Goal: Task Accomplishment & Management: Complete application form

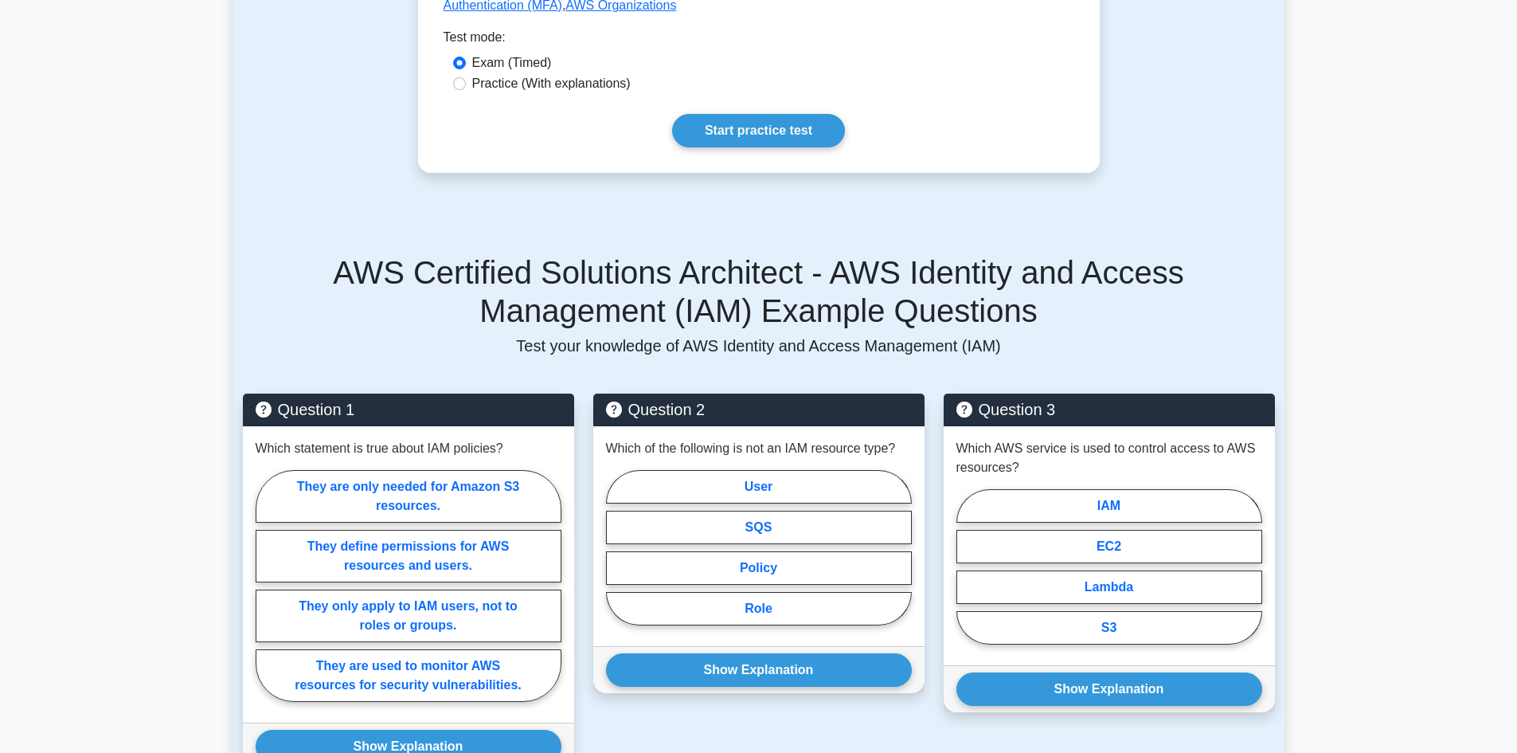
scroll to position [319, 0]
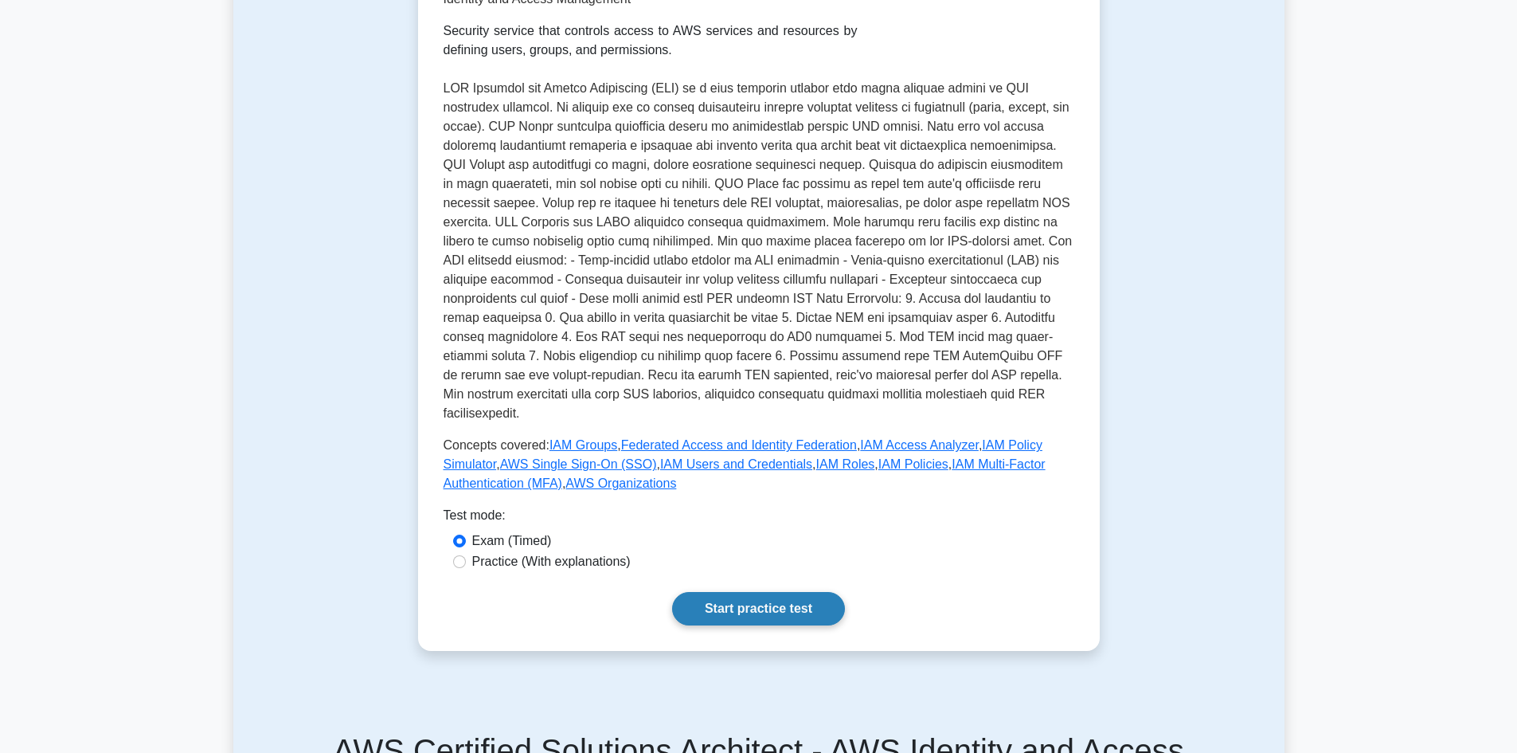
click at [716, 592] on link "Start practice test" at bounding box center [758, 608] width 173 height 33
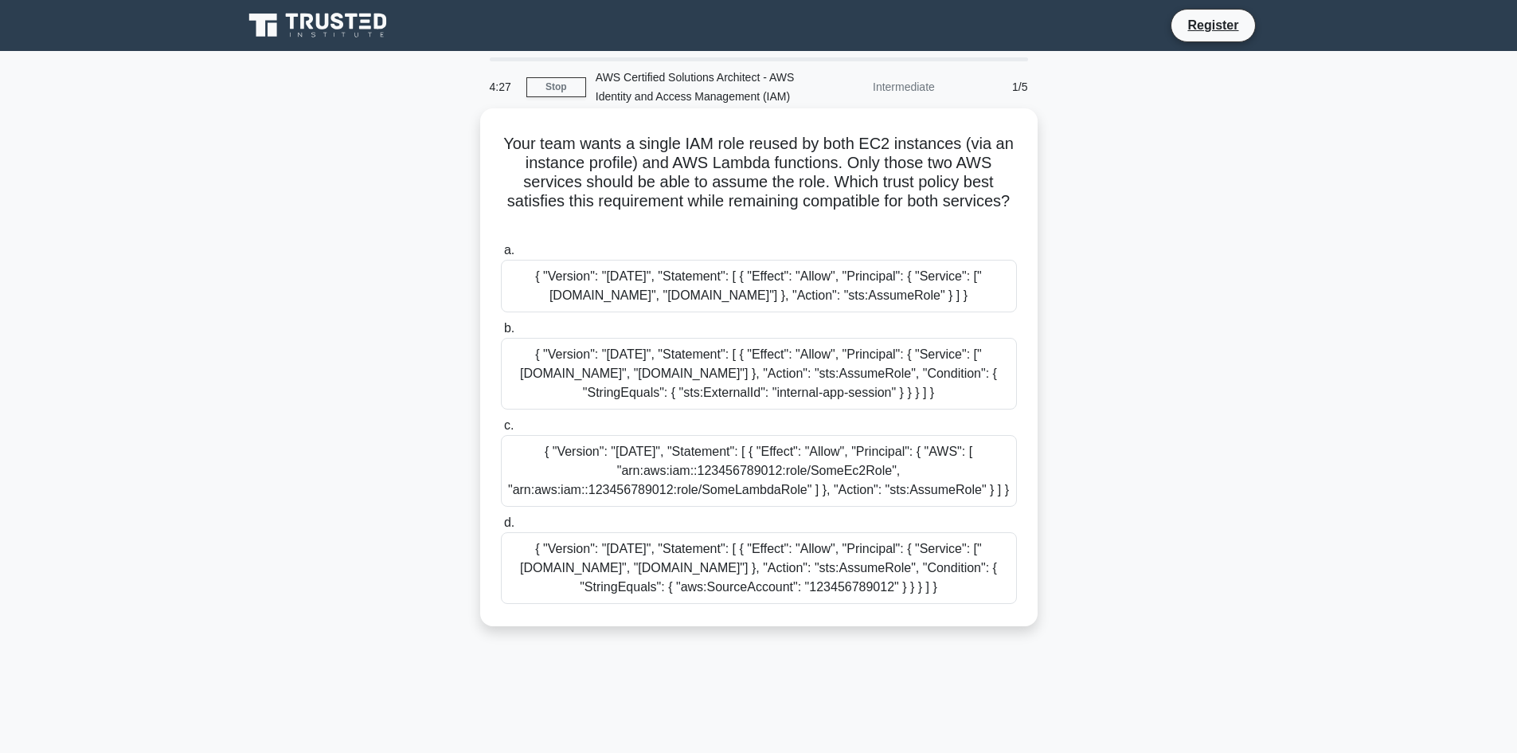
click at [714, 475] on div "{ "Version": "2012-10-17", "Statement": [ { "Effect": "Allow", "Principal": { "…" at bounding box center [759, 471] width 516 height 72
click at [501, 431] on input "c. { "Version": "2012-10-17", "Statement": [ { "Effect": "Allow", "Principal": …" at bounding box center [501, 426] width 0 height 10
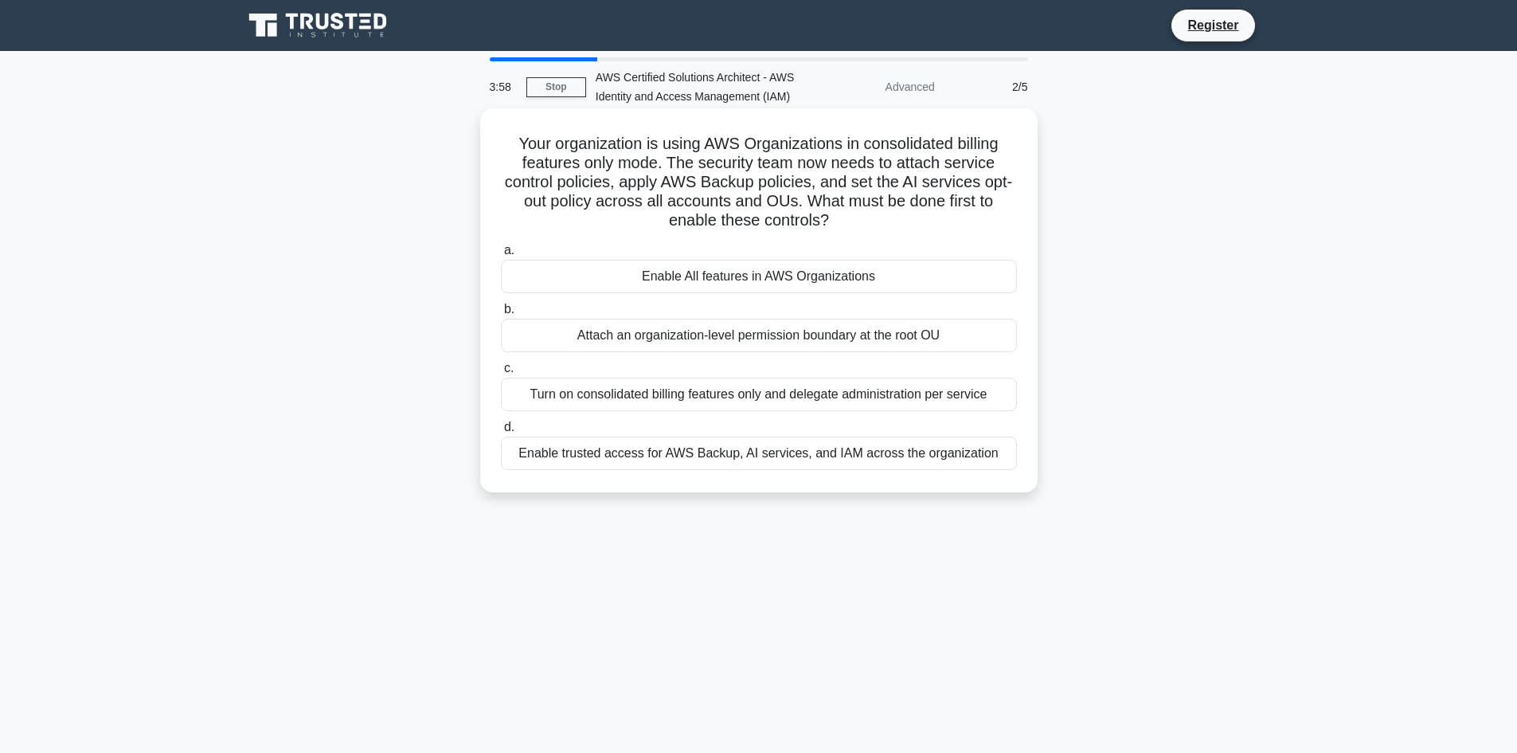
click at [738, 459] on div "Enable trusted access for AWS Backup, AI services, and IAM across the organizat…" at bounding box center [759, 452] width 516 height 33
click at [501, 433] on input "d. Enable trusted access for AWS Backup, AI services, and IAM across the organi…" at bounding box center [501, 427] width 0 height 10
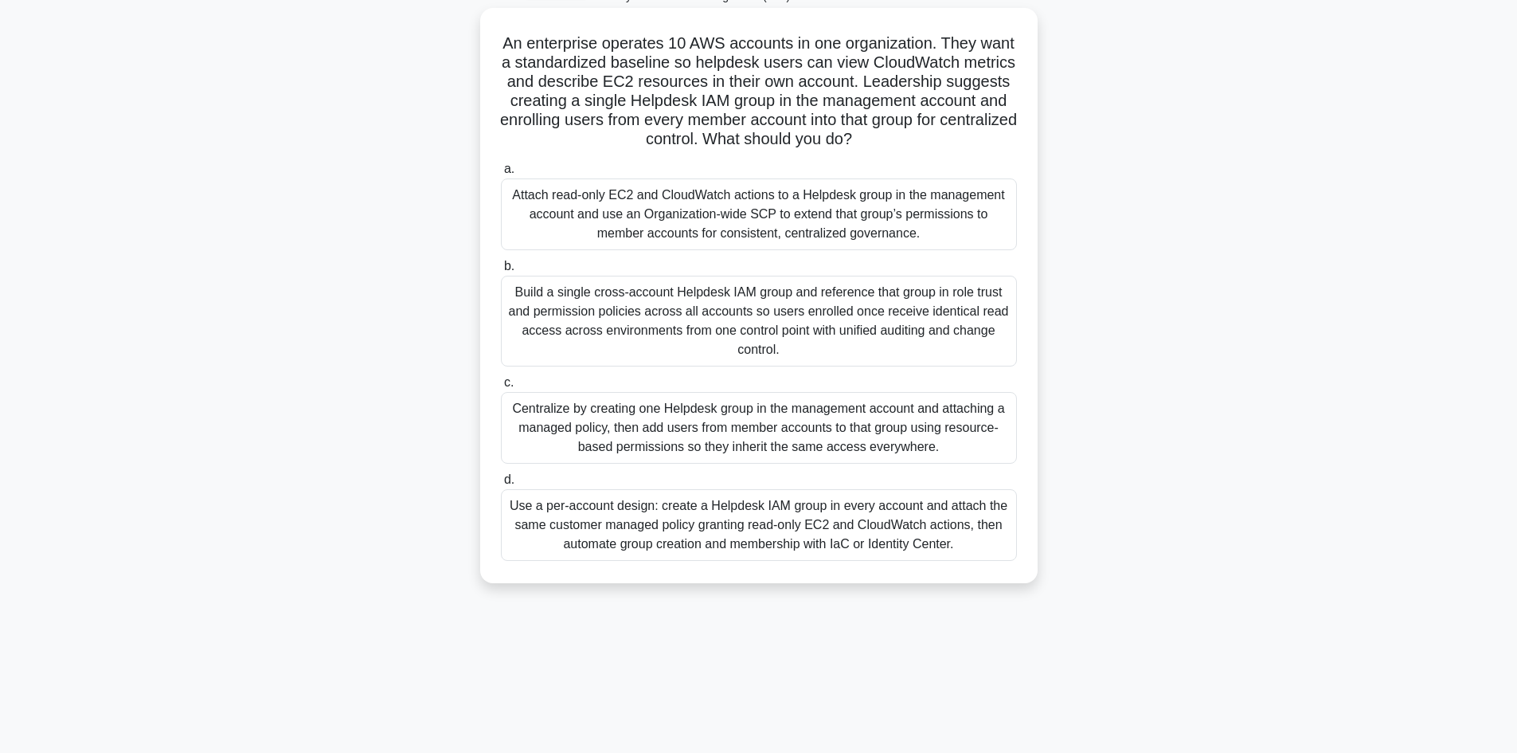
scroll to position [108, 0]
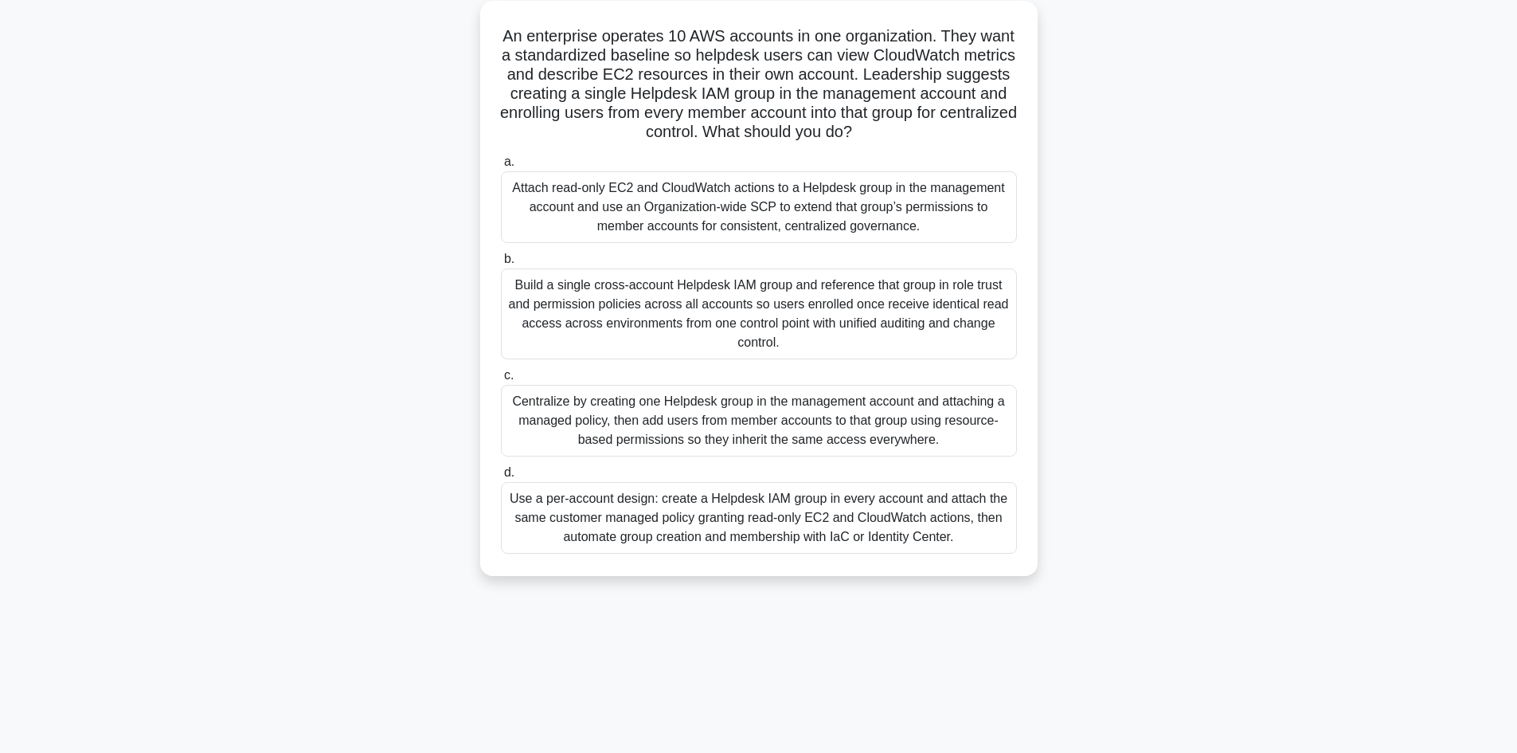
click at [603, 164] on label "a. Attach read-only EC2 and CloudWatch actions to a Helpdesk group in the manag…" at bounding box center [759, 197] width 516 height 91
click at [501, 164] on input "a. Attach read-only EC2 and CloudWatch actions to a Helpdesk group in the manag…" at bounding box center [501, 162] width 0 height 10
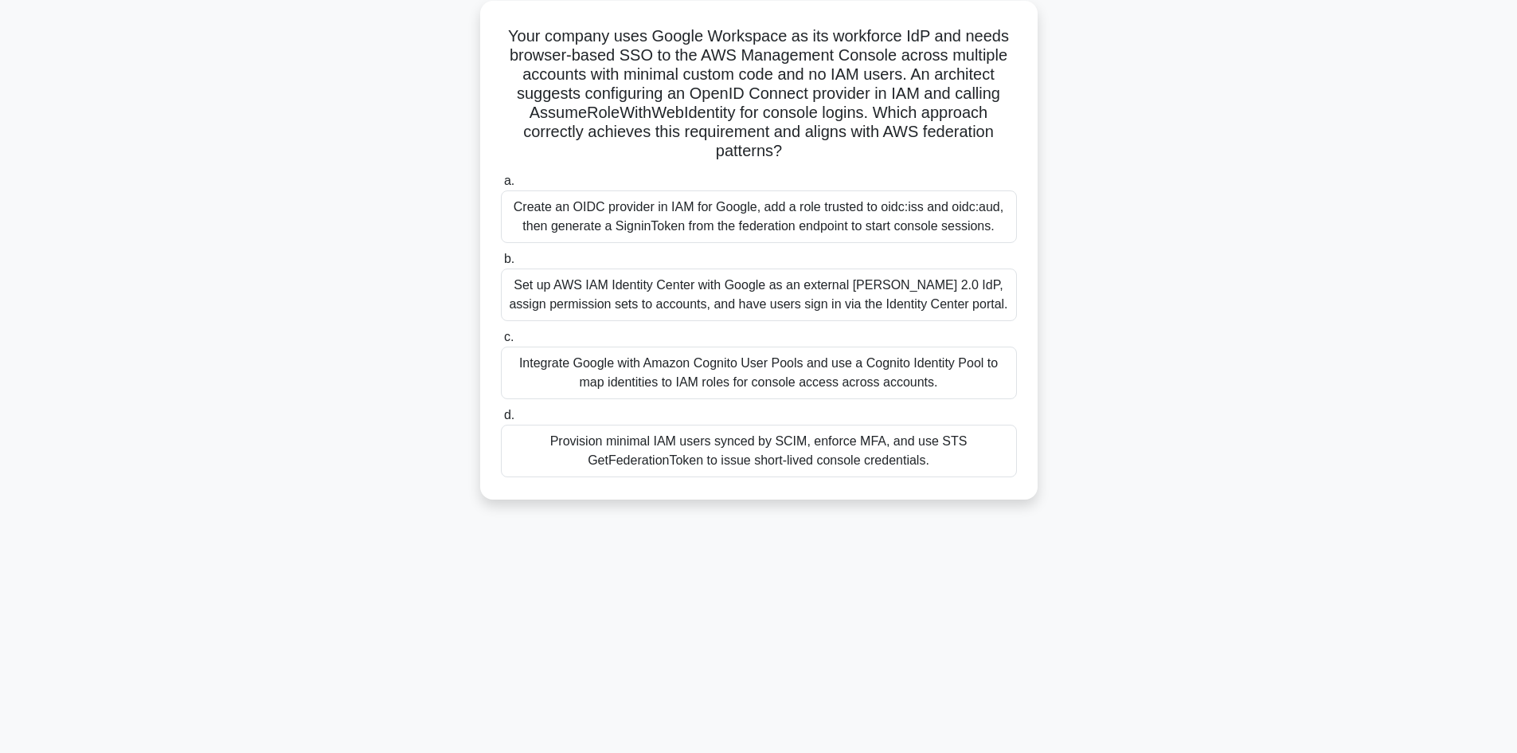
click at [653, 362] on div "Integrate Google with Amazon Cognito User Pools and use a Cognito Identity Pool…" at bounding box center [759, 372] width 516 height 53
click at [501, 343] on input "c. Integrate Google with Amazon Cognito User Pools and use a Cognito Identity P…" at bounding box center [501, 337] width 0 height 10
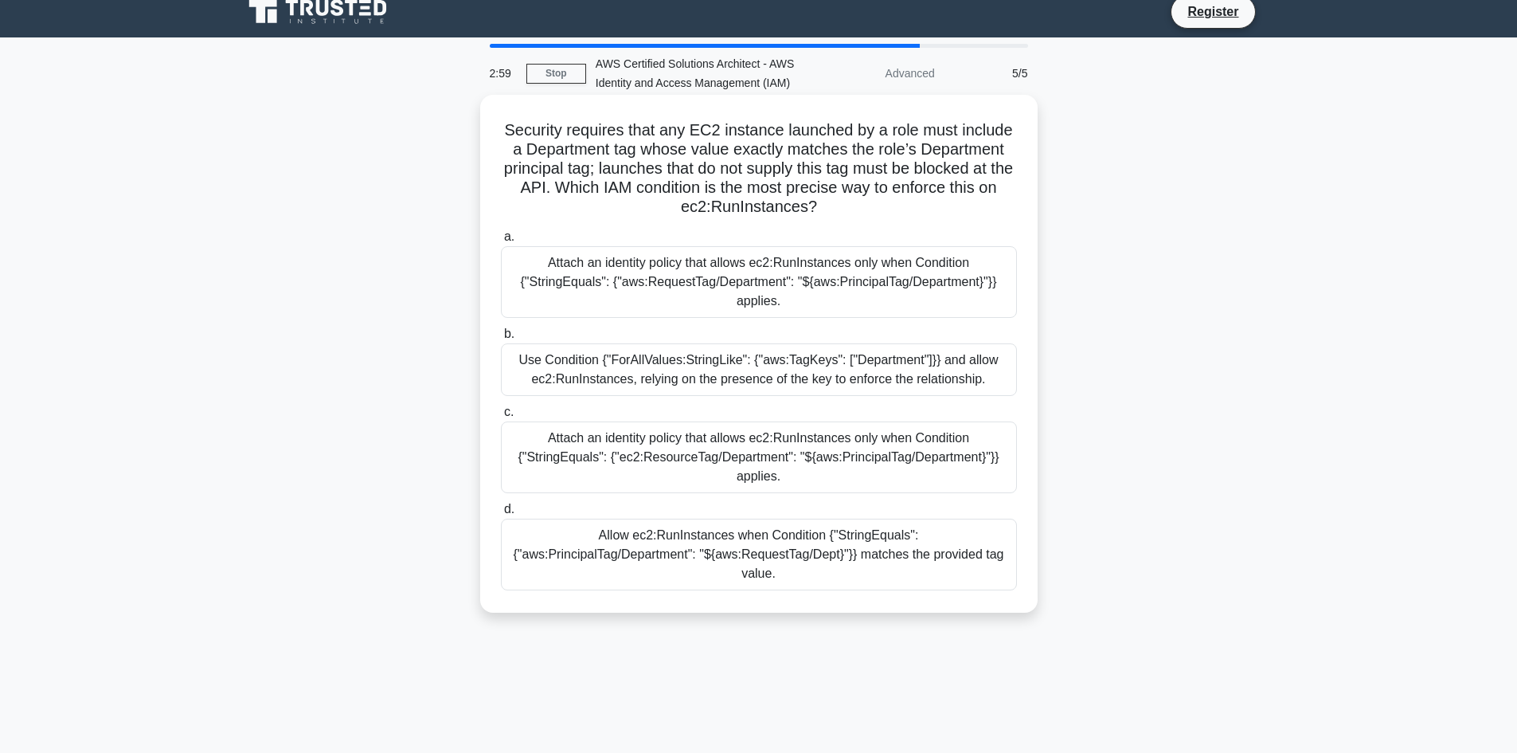
scroll to position [0, 0]
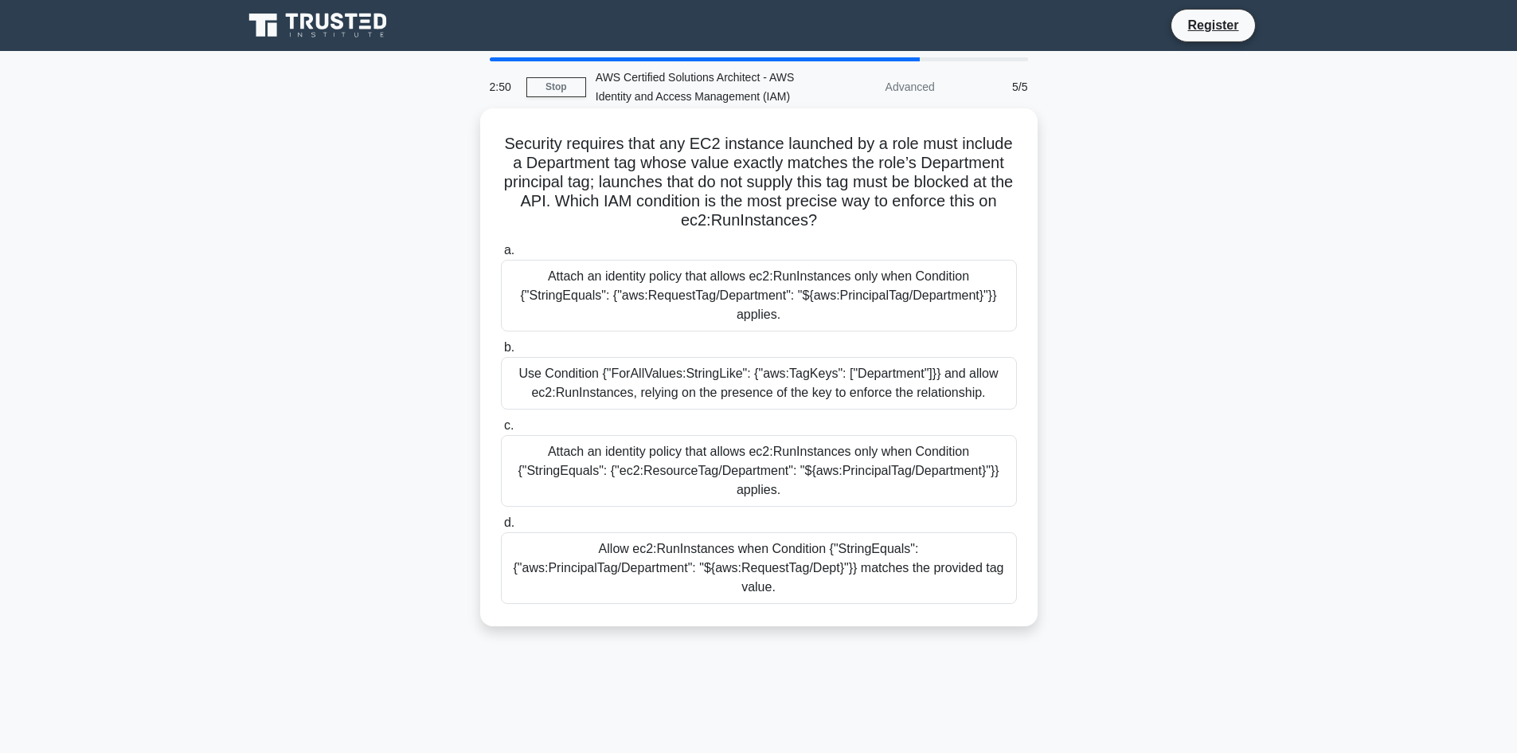
click at [575, 572] on div "Allow ec2:RunInstances when Condition {"StringEquals": {"aws:PrincipalTag/Depar…" at bounding box center [759, 568] width 516 height 72
click at [501, 528] on input "d. Allow ec2:RunInstances when Condition {"StringEquals": {"aws:PrincipalTag/De…" at bounding box center [501, 523] width 0 height 10
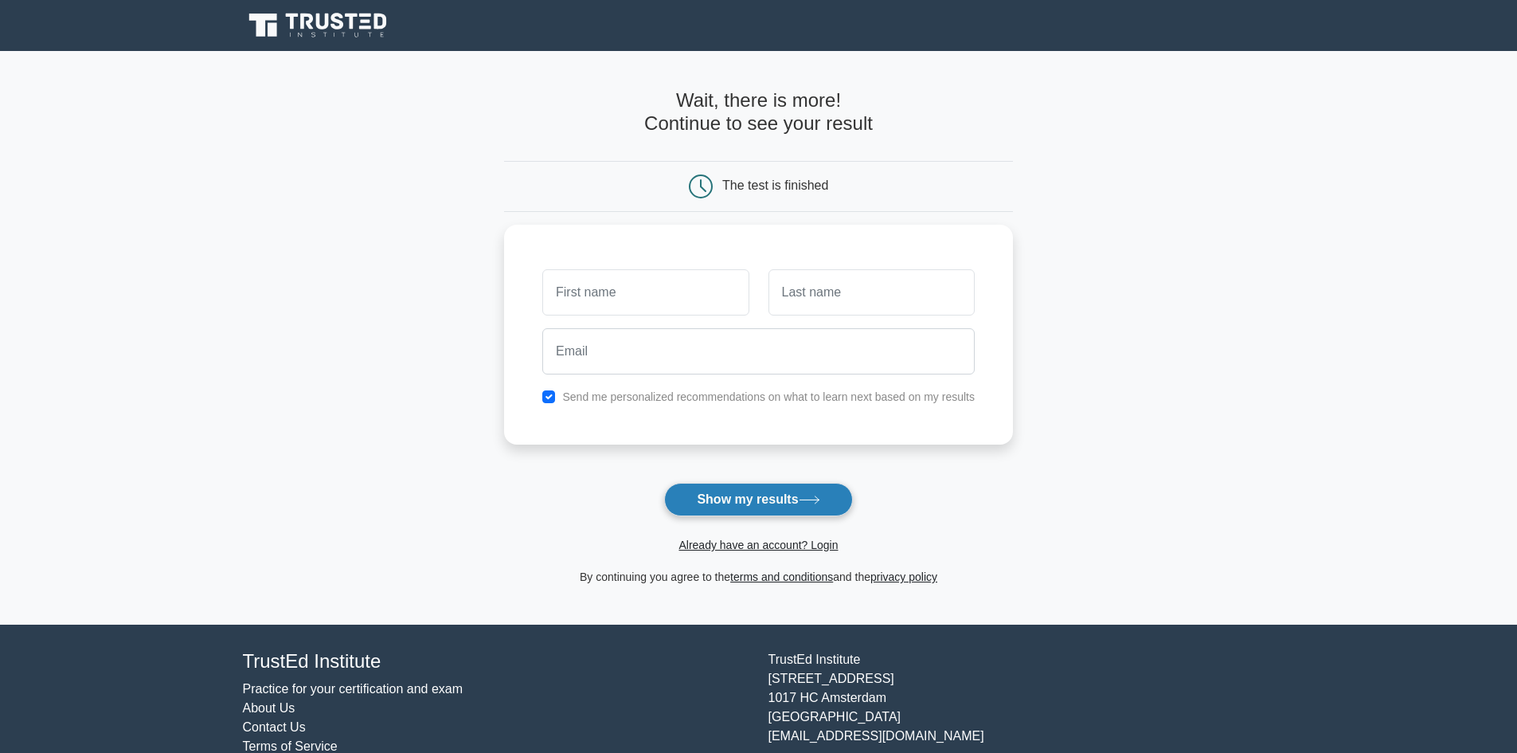
click at [755, 494] on button "Show my results" at bounding box center [758, 499] width 188 height 33
type input "bf"
click at [883, 296] on input "text" at bounding box center [872, 288] width 206 height 46
type input "gfg"
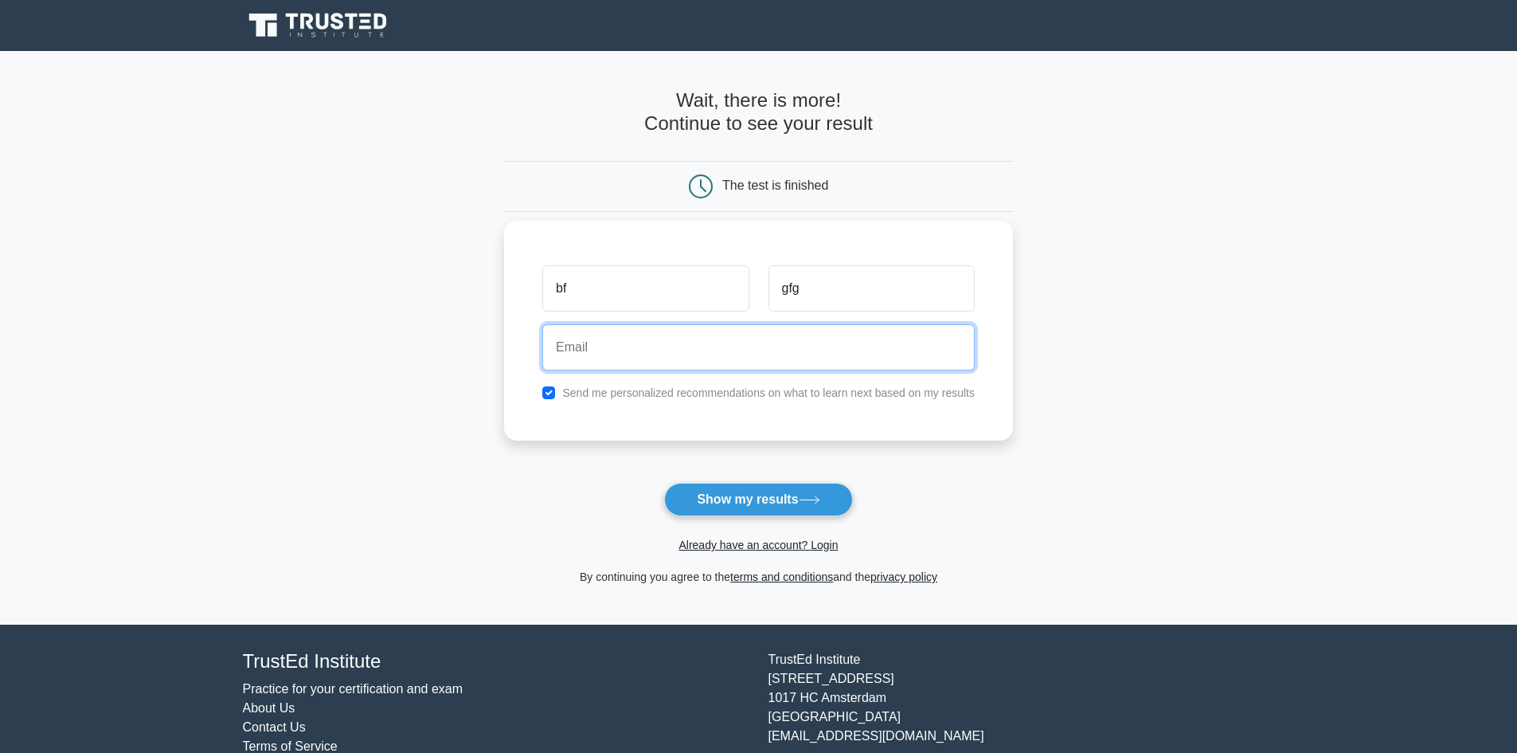
click at [645, 336] on input "email" at bounding box center [758, 347] width 433 height 46
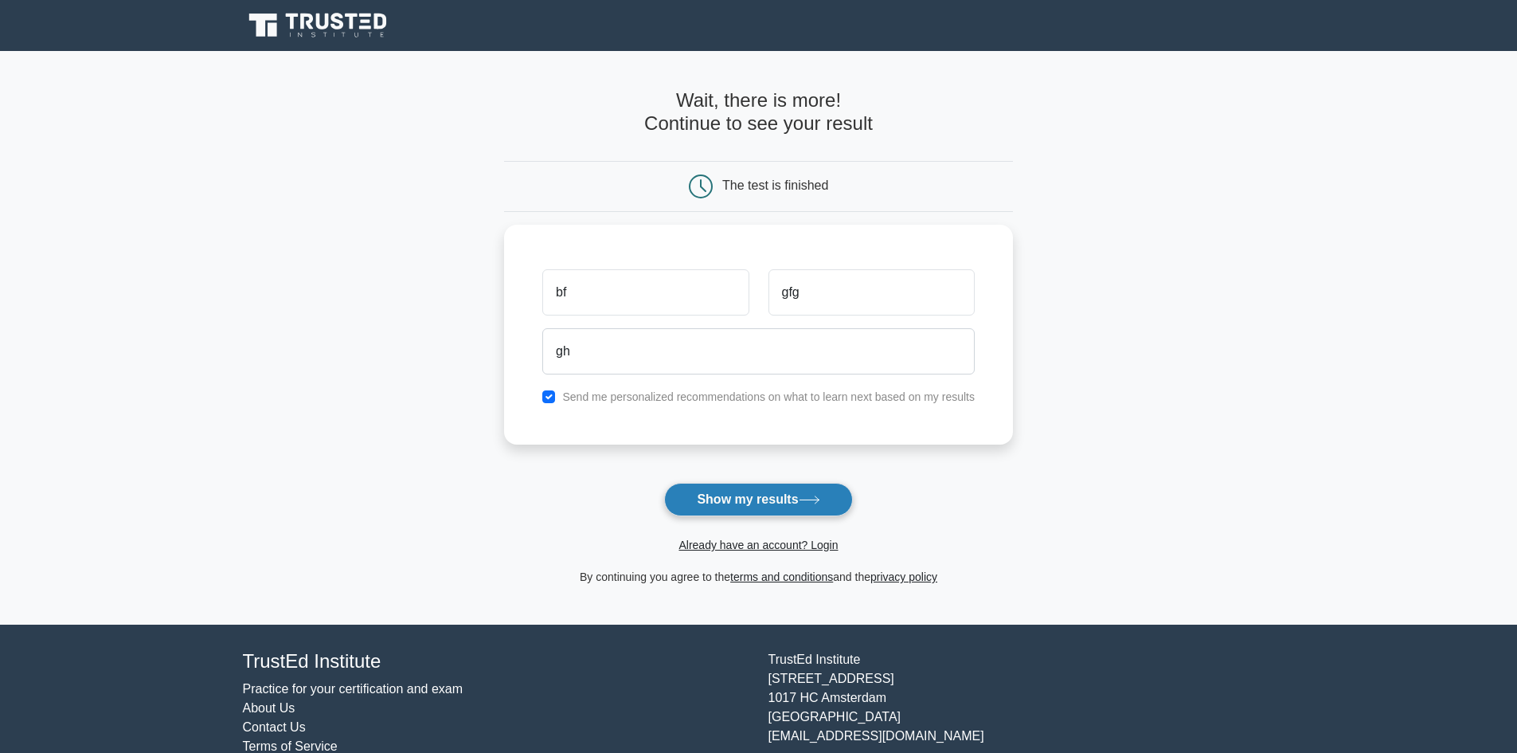
click at [757, 487] on button "Show my results" at bounding box center [758, 499] width 188 height 33
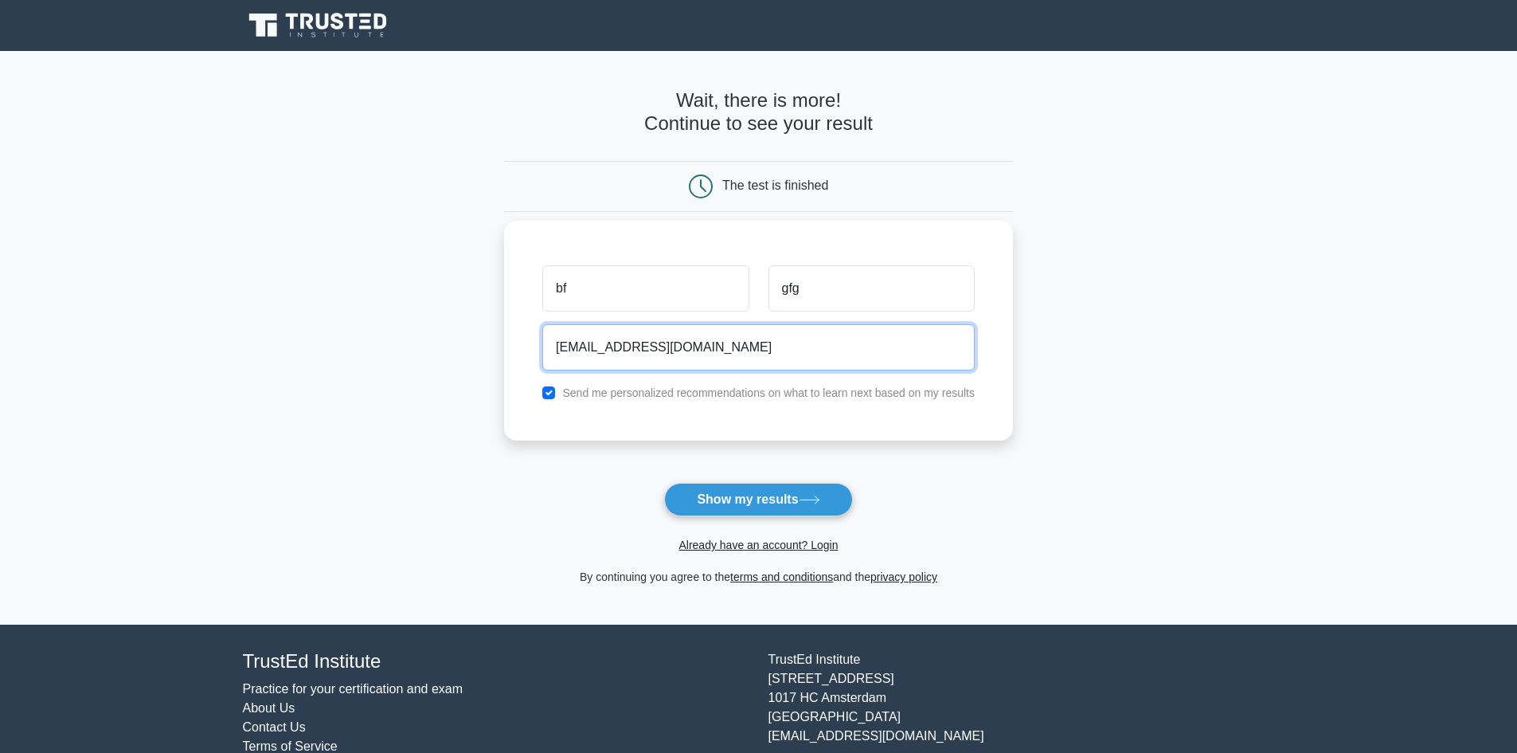
type input "[EMAIL_ADDRESS][DOMAIN_NAME]"
click at [664, 483] on button "Show my results" at bounding box center [758, 499] width 188 height 33
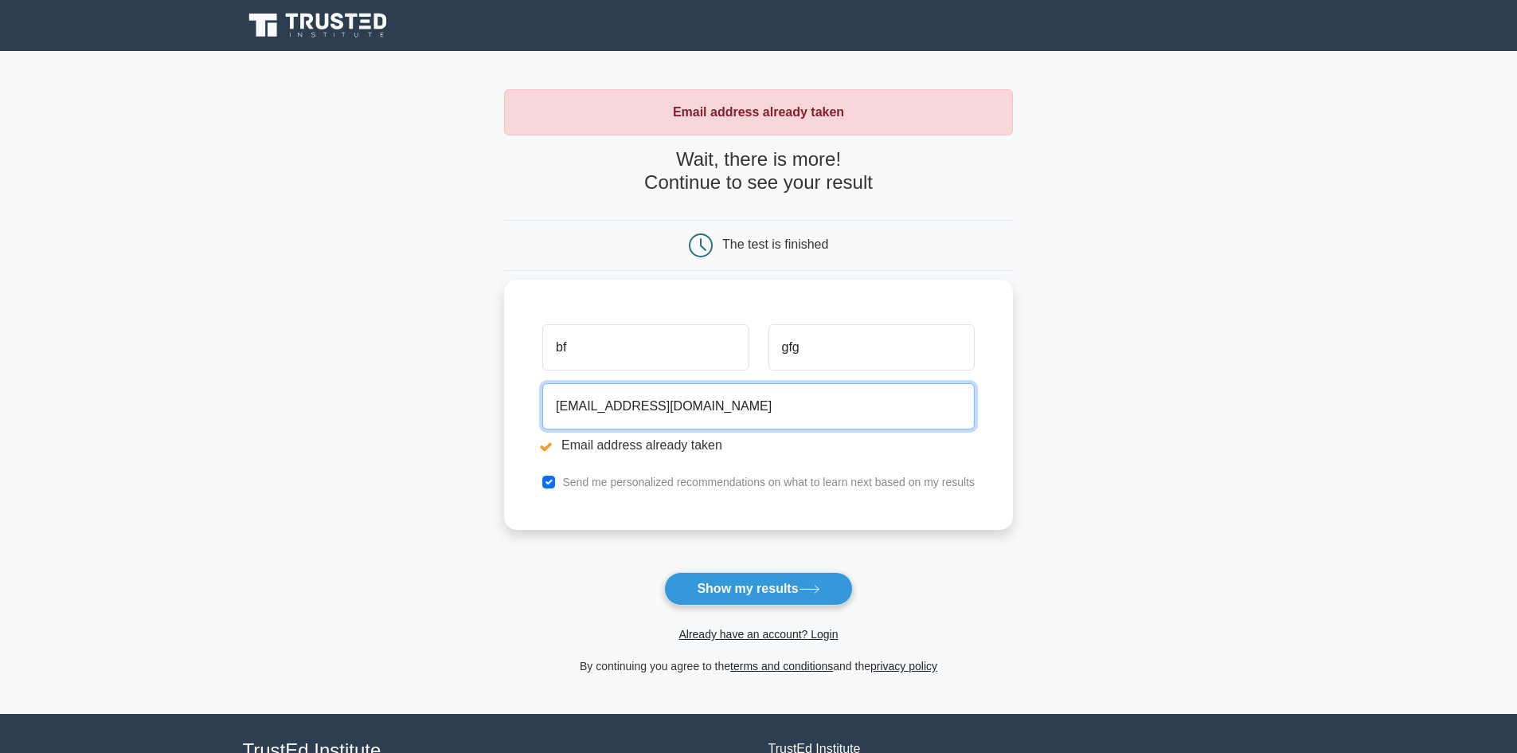
click at [571, 405] on input "gh@gmail.com" at bounding box center [758, 406] width 433 height 46
type input "[EMAIL_ADDRESS][DOMAIN_NAME]"
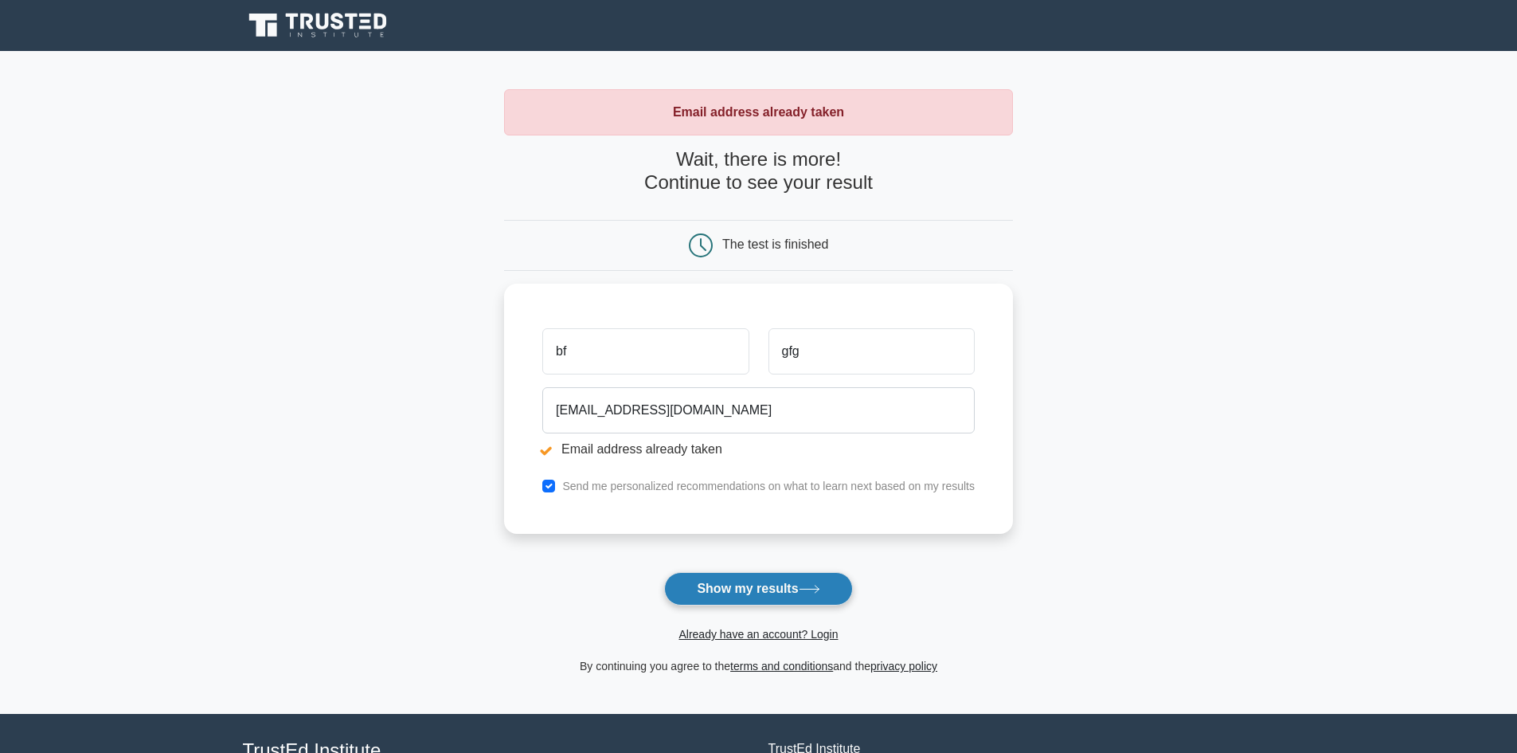
click at [782, 573] on button "Show my results" at bounding box center [758, 588] width 188 height 33
click at [802, 587] on button "Show my results" at bounding box center [758, 588] width 188 height 33
click at [695, 358] on input "bf" at bounding box center [645, 347] width 206 height 46
type input "bfdf"
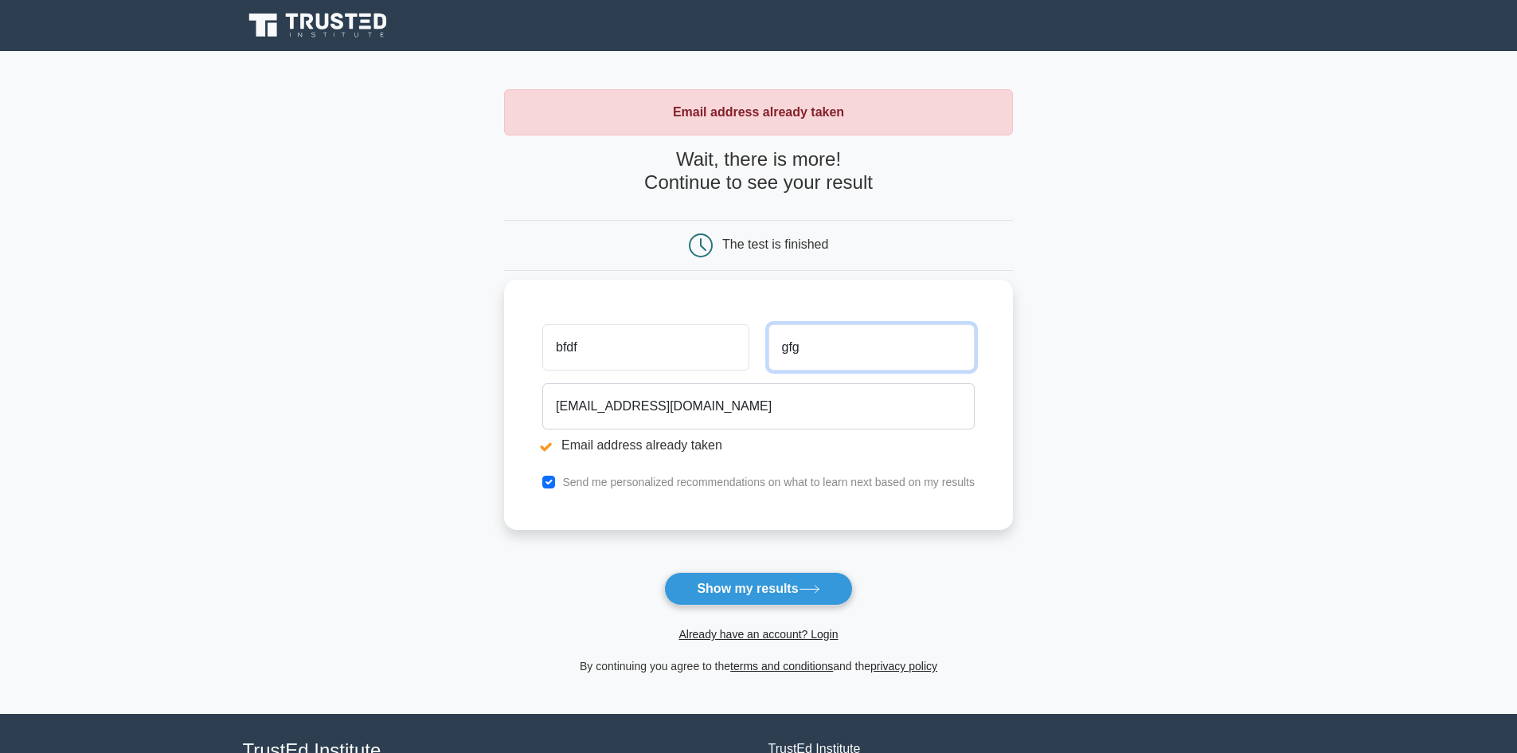
click at [816, 356] on input "gfg" at bounding box center [872, 347] width 206 height 46
type input "gfgfef"
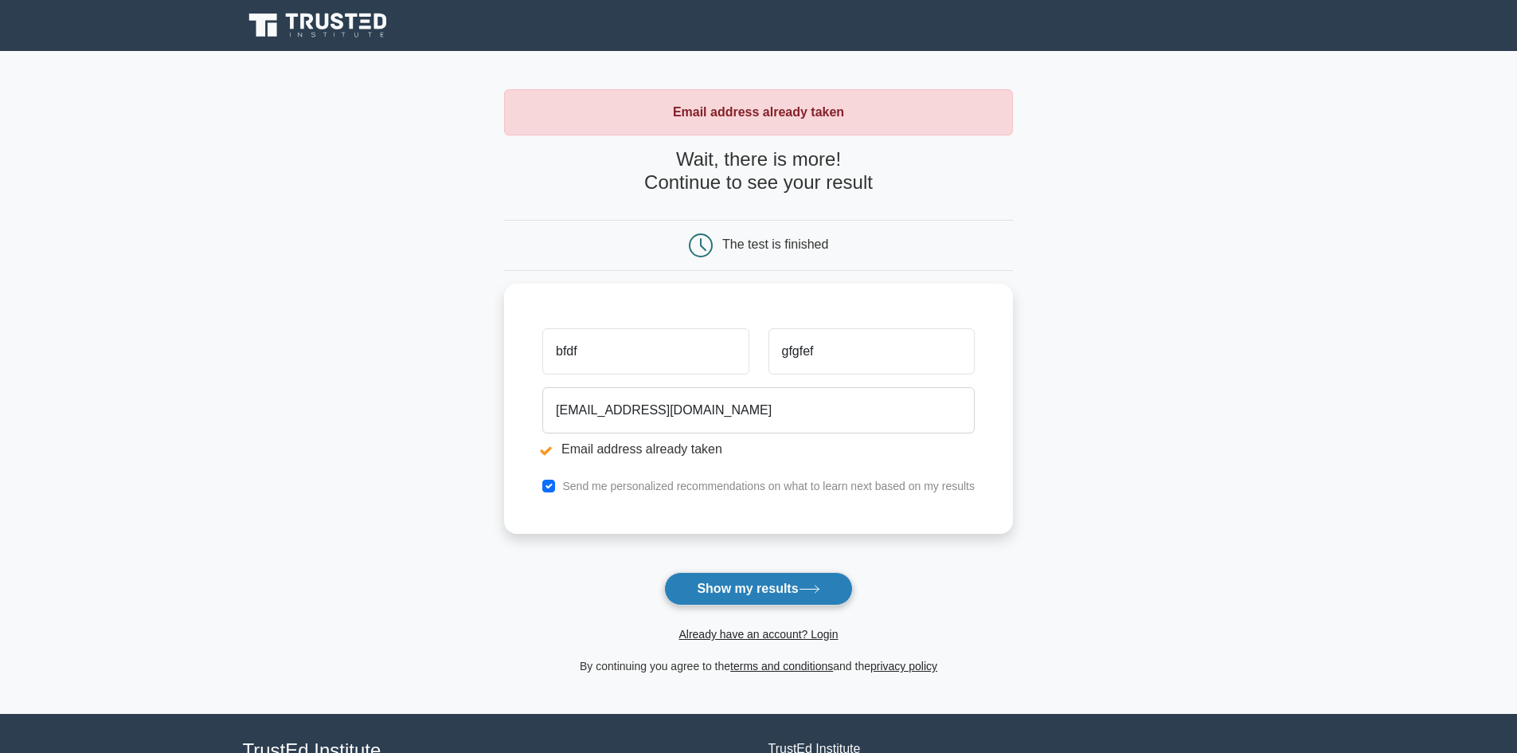
click at [783, 581] on button "Show my results" at bounding box center [758, 588] width 188 height 33
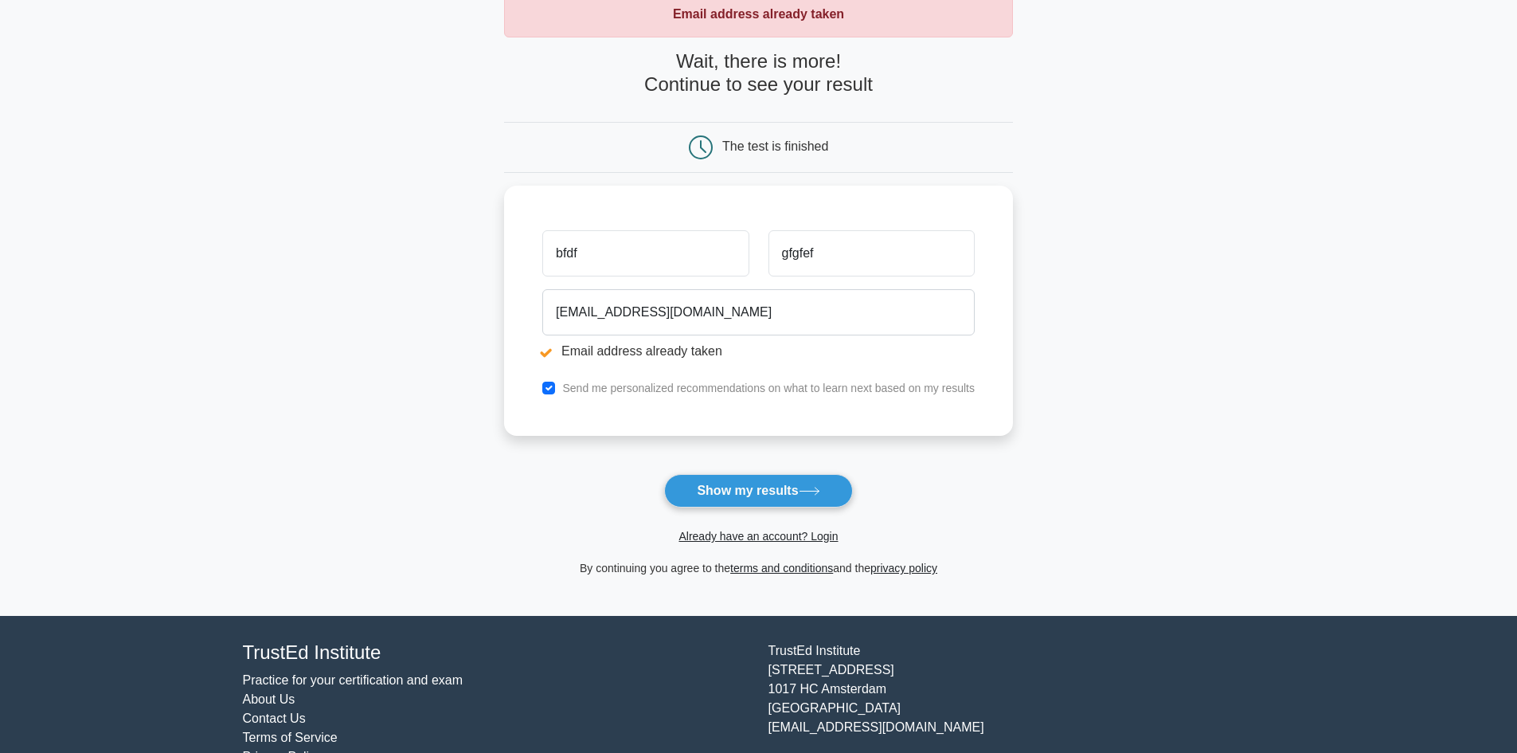
scroll to position [58, 0]
